Goal: Check status: Check status

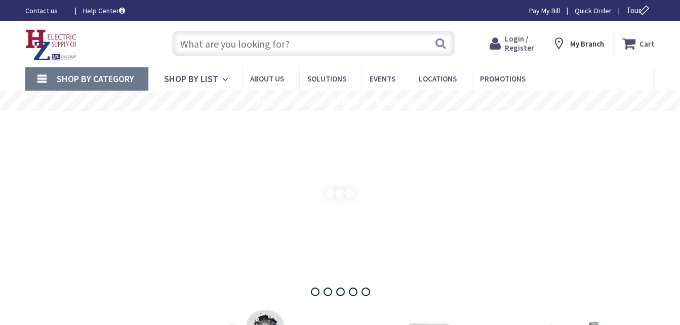
click at [524, 49] on span "Login / Register" at bounding box center [519, 43] width 29 height 19
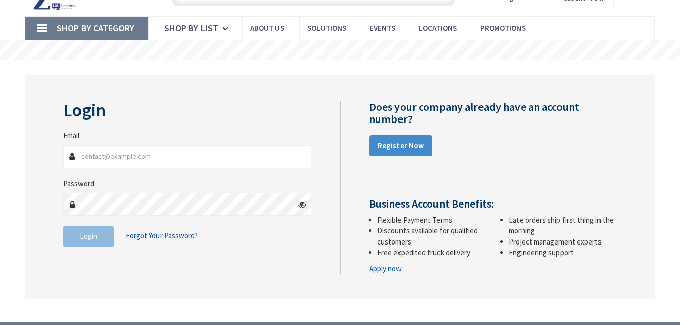
type input "s.langevin@its-homeservices.com"
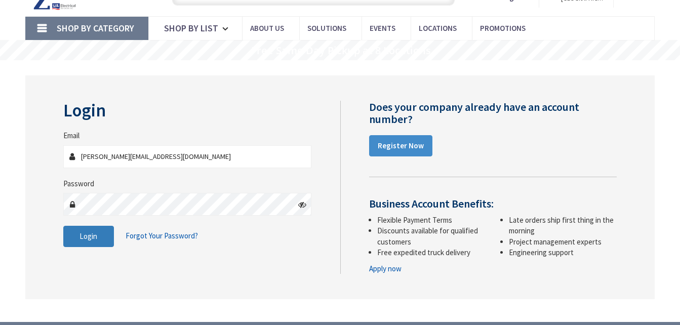
click at [88, 240] on span "Login" at bounding box center [88, 236] width 18 height 10
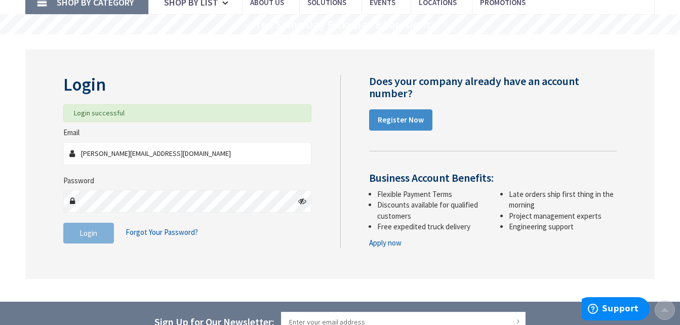
scroll to position [101, 0]
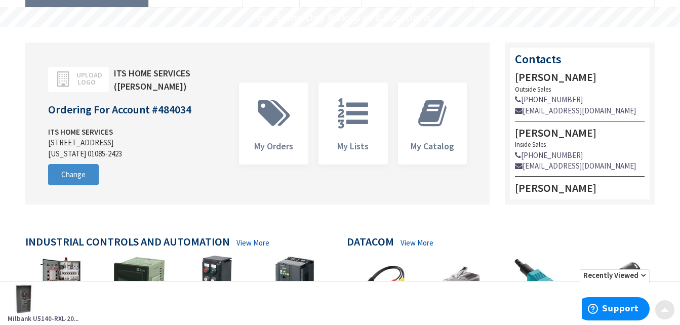
scroll to position [101, 0]
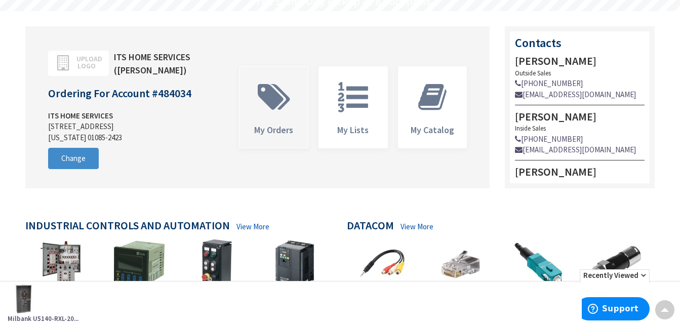
click at [297, 135] on span "My Orders" at bounding box center [273, 107] width 68 height 81
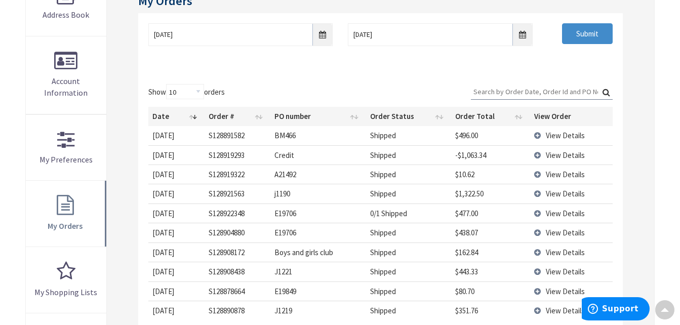
scroll to position [204, 0]
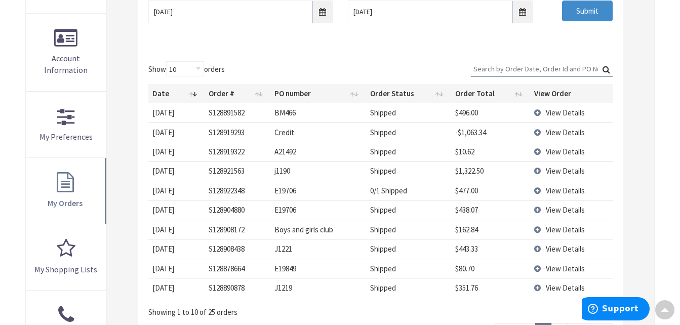
click at [539, 168] on td "View Details" at bounding box center [571, 170] width 82 height 19
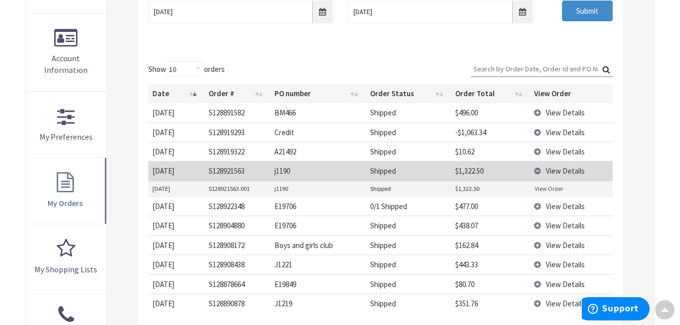
click at [244, 172] on td "S128921563" at bounding box center [237, 170] width 66 height 19
click at [227, 171] on td "S128921563" at bounding box center [237, 170] width 66 height 19
click at [281, 174] on td "j1190" at bounding box center [317, 170] width 95 height 19
click at [426, 179] on td "Shipped" at bounding box center [408, 170] width 85 height 19
click at [555, 174] on span "View Details" at bounding box center [565, 171] width 39 height 10
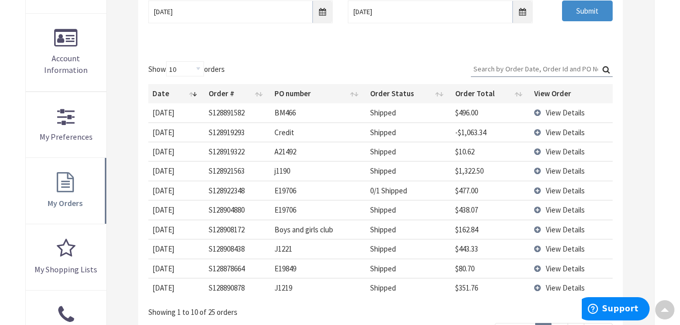
click at [557, 170] on span "View Details" at bounding box center [565, 171] width 39 height 10
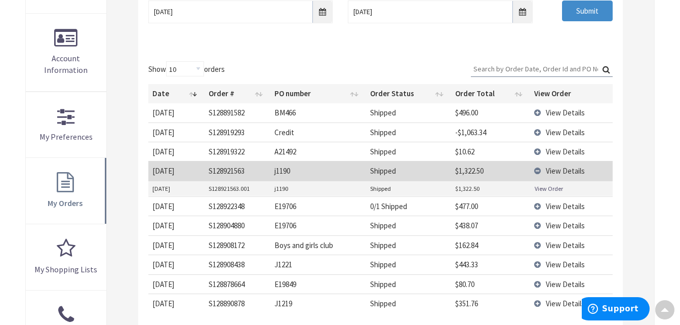
click at [551, 192] on link "View Order" at bounding box center [549, 188] width 28 height 9
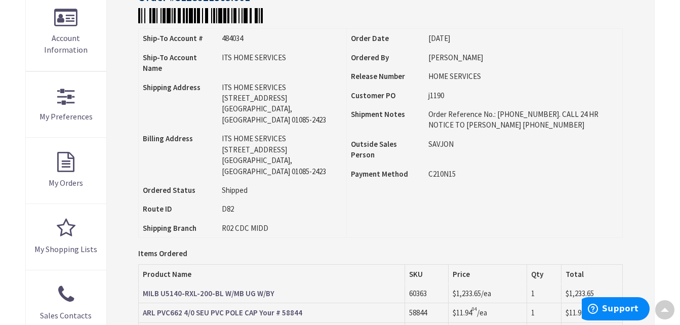
scroll to position [103, 0]
